Goal: Task Accomplishment & Management: Use online tool/utility

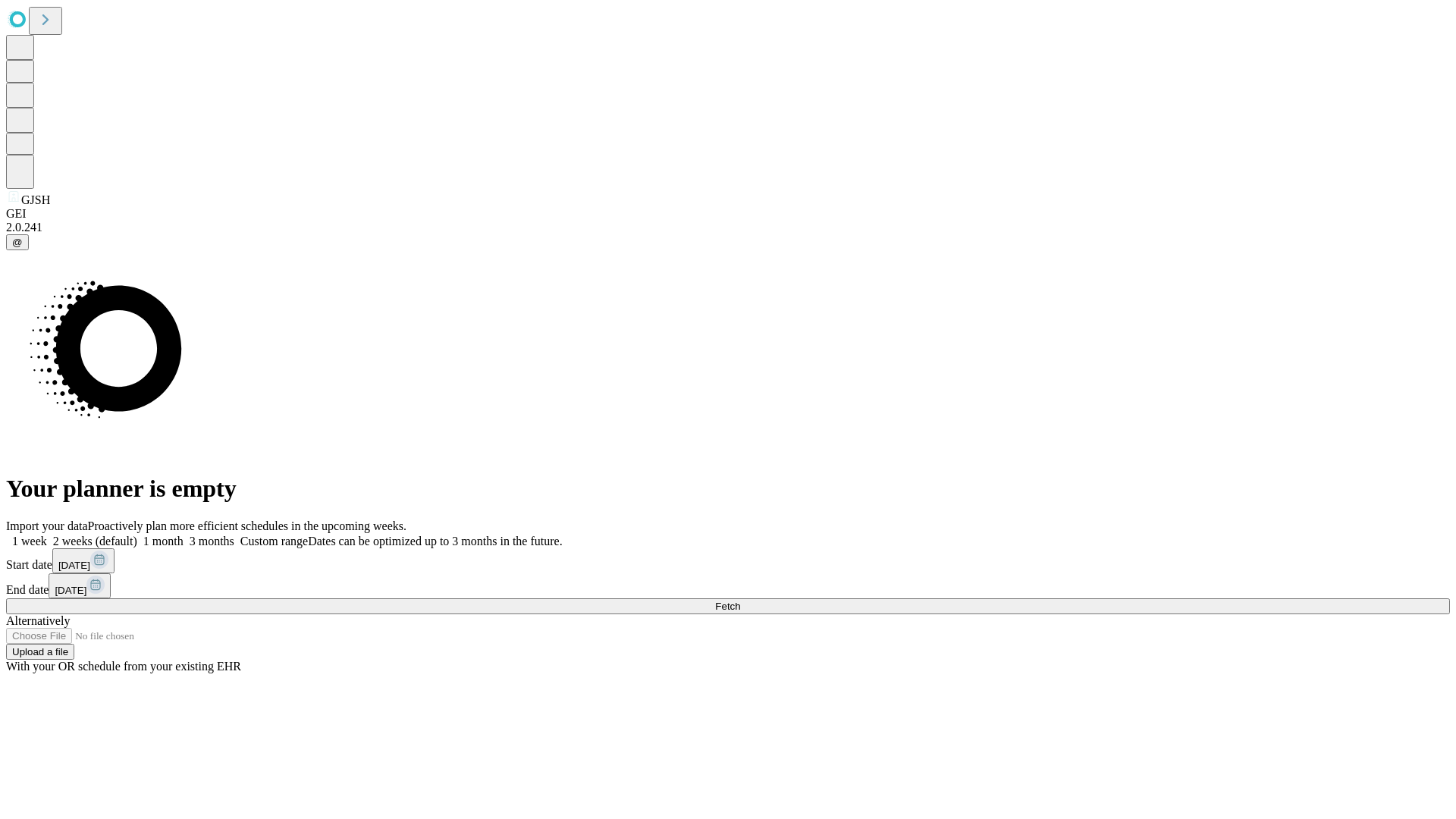
click at [740, 600] on span "Fetch" at bounding box center [727, 606] width 25 height 11
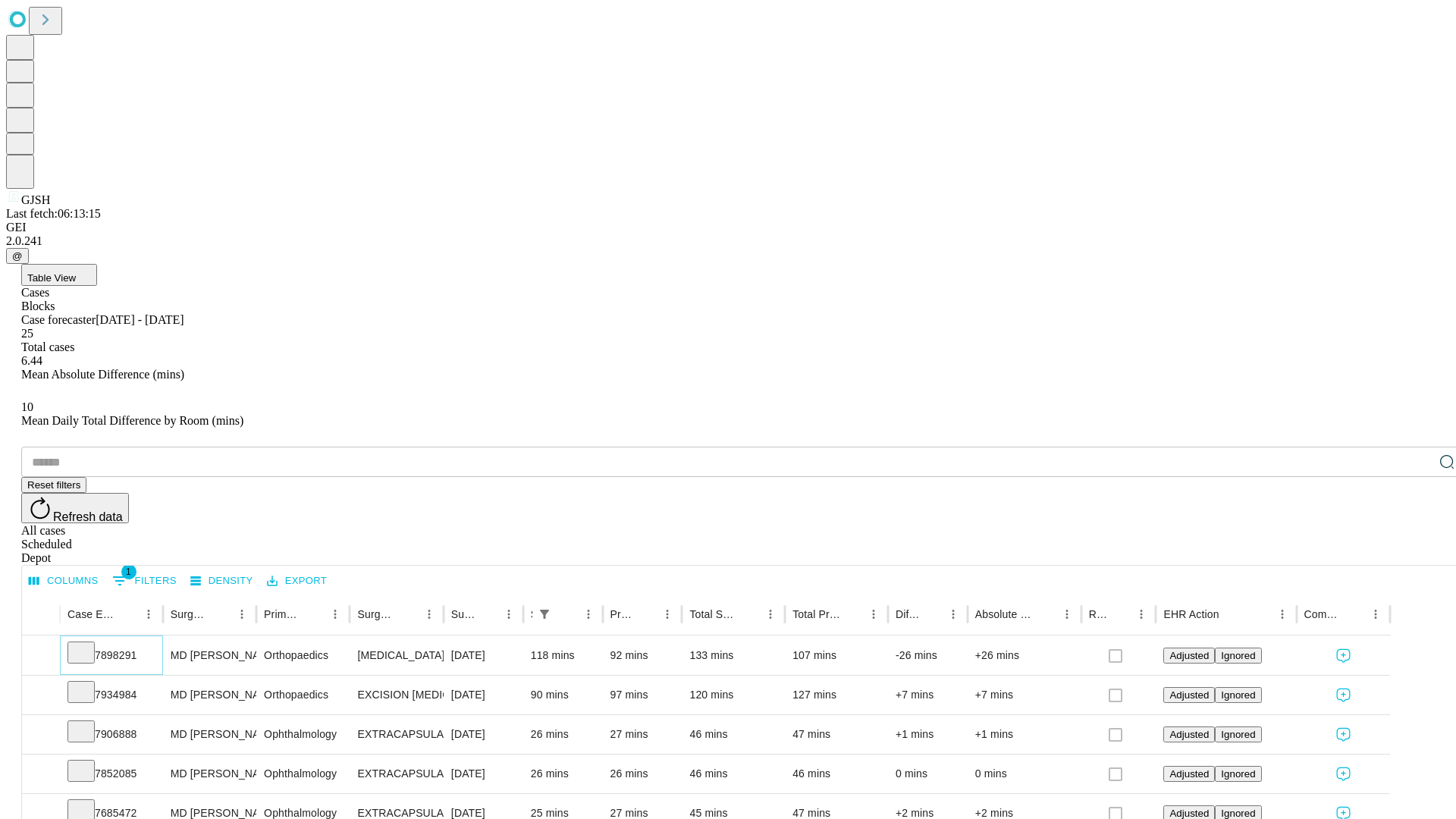
click at [89, 644] on icon at bounding box center [81, 651] width 15 height 15
